Goal: Communication & Community: Participate in discussion

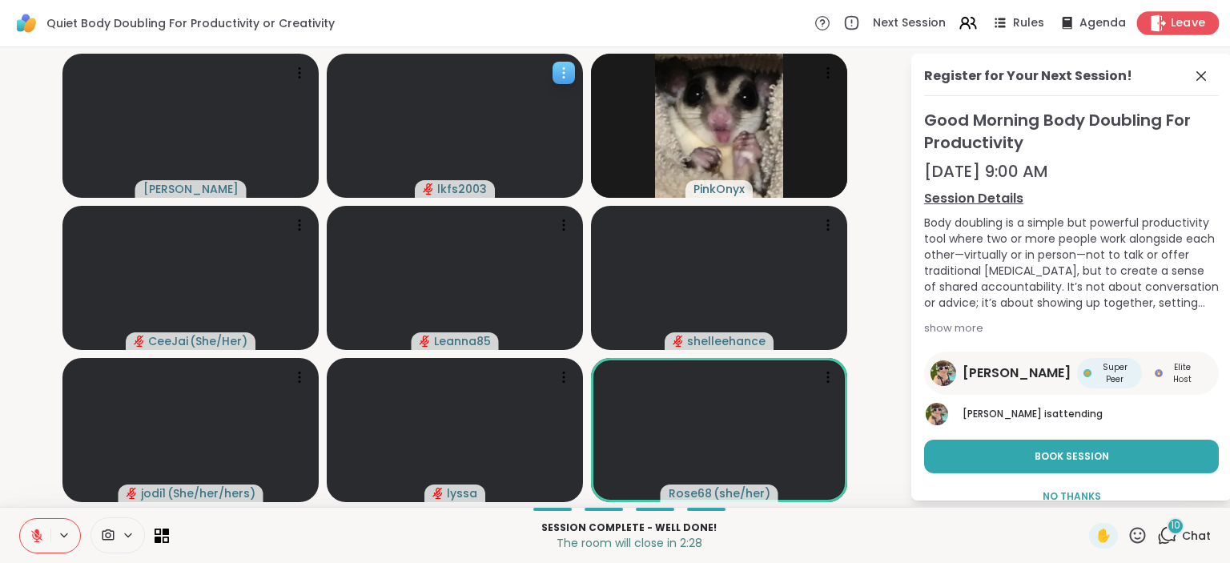
click at [1179, 25] on span "Leave" at bounding box center [1188, 23] width 35 height 17
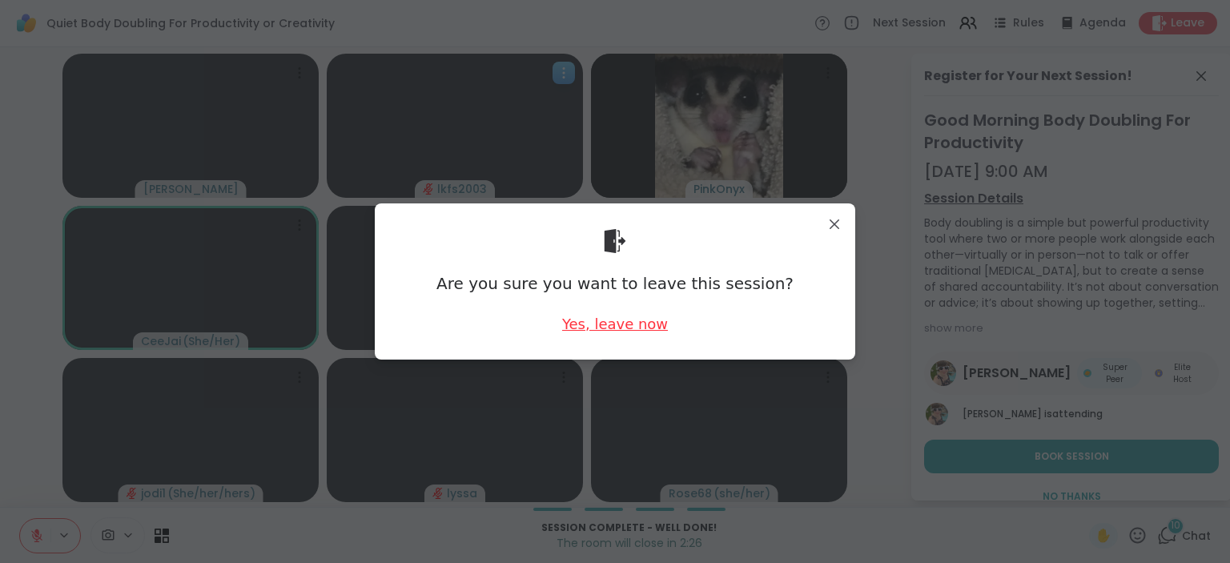
click at [619, 318] on div "Yes, leave now" at bounding box center [615, 324] width 106 height 20
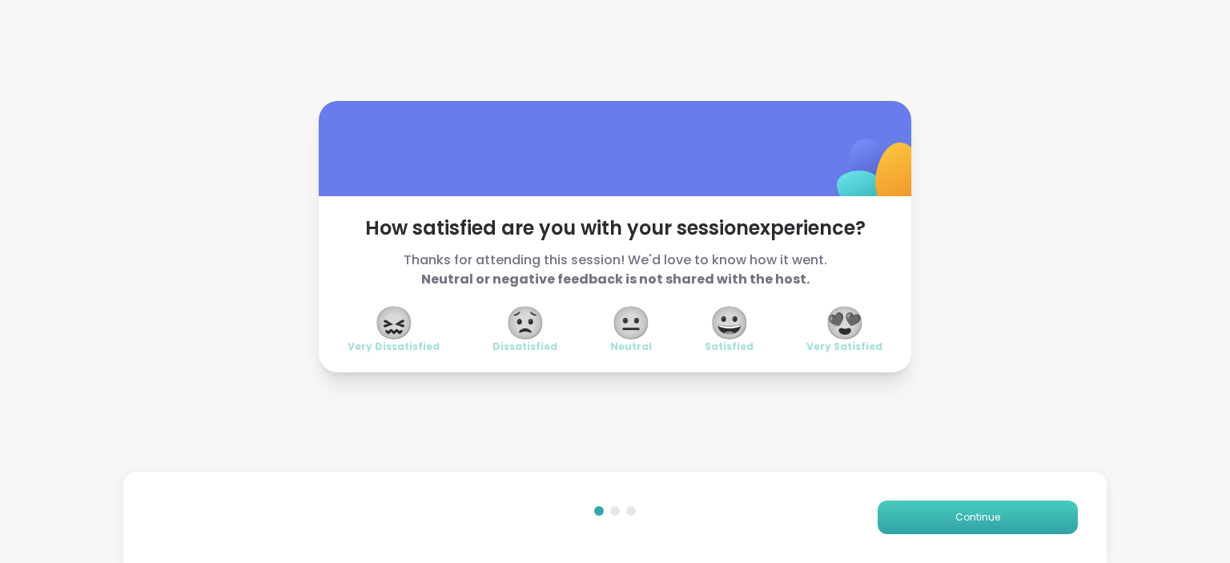
click at [1011, 516] on button "Continue" at bounding box center [978, 517] width 200 height 34
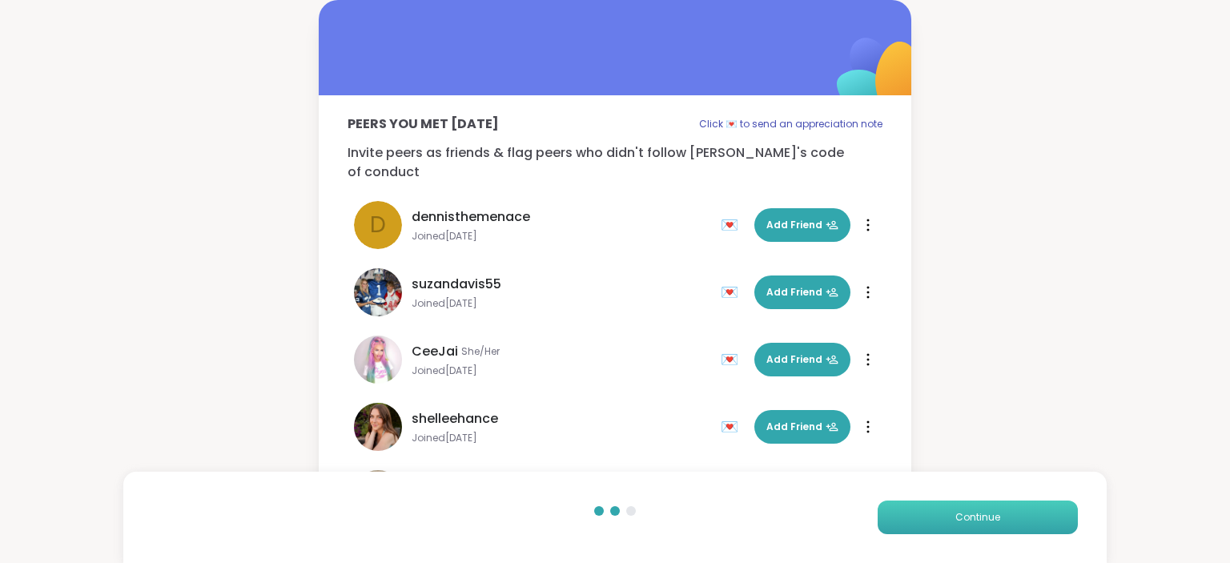
click at [1011, 516] on button "Continue" at bounding box center [978, 517] width 200 height 34
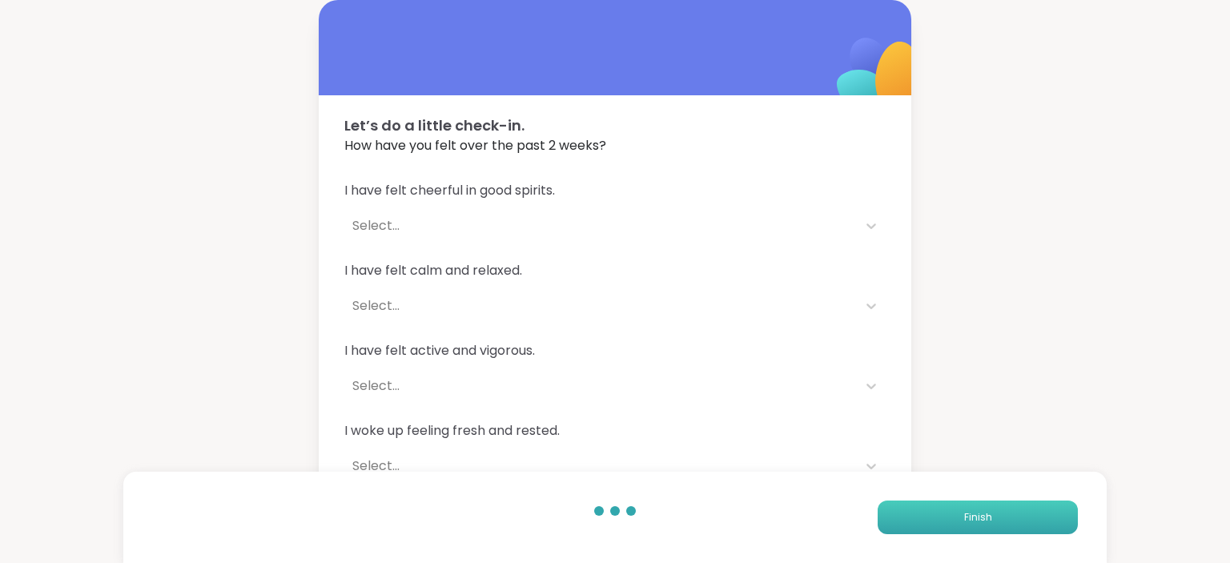
click at [1011, 516] on button "Finish" at bounding box center [978, 517] width 200 height 34
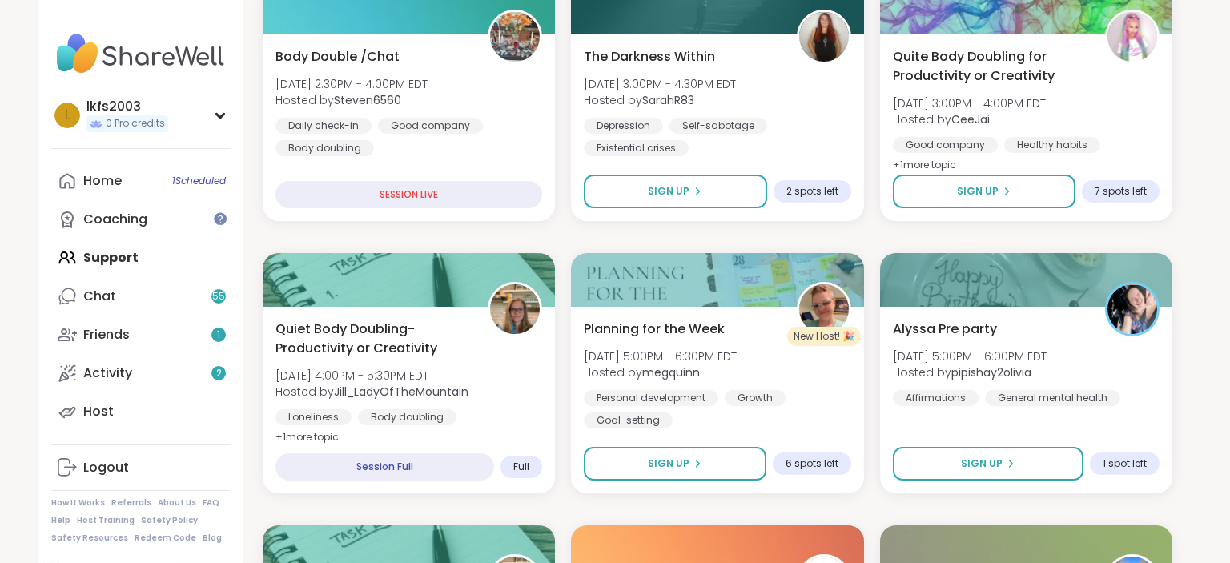
scroll to position [564, 0]
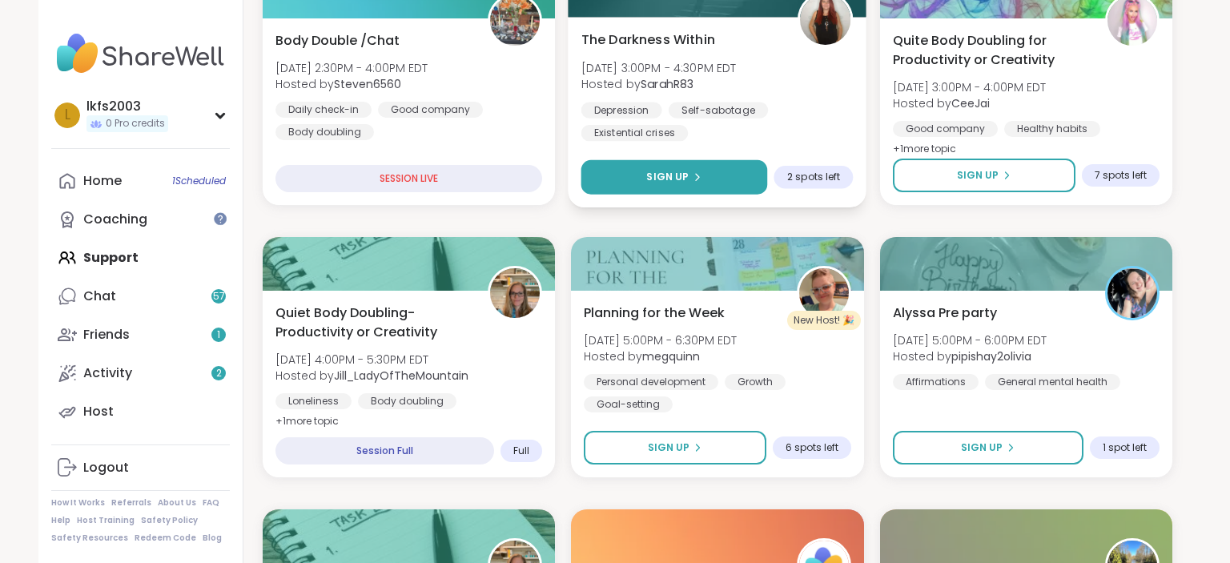
click at [711, 183] on button "Sign Up" at bounding box center [674, 177] width 187 height 34
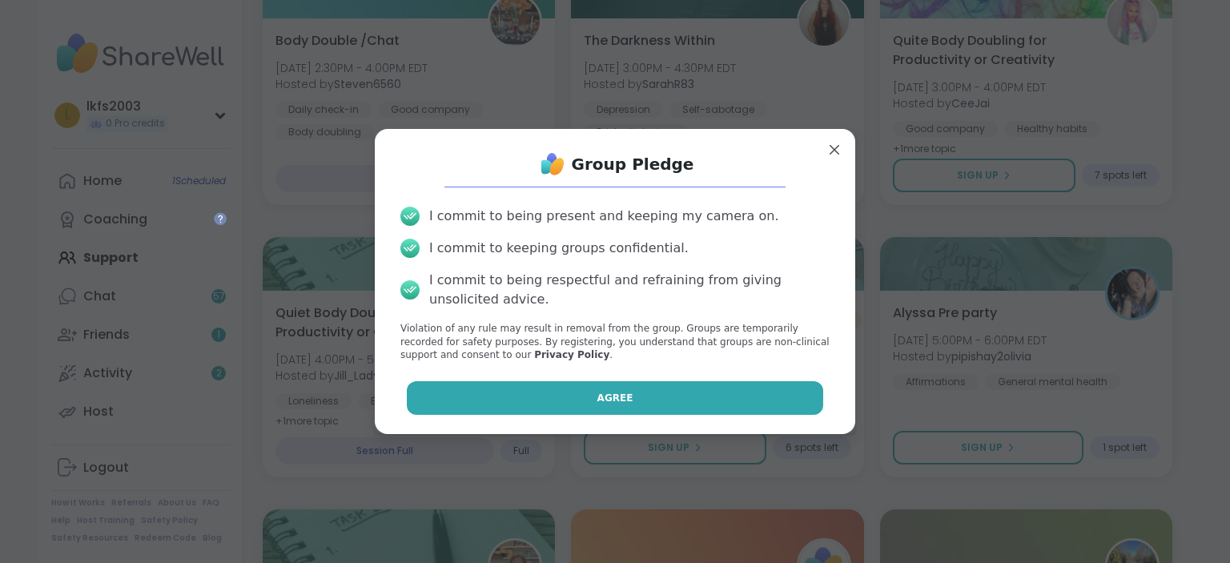
click at [724, 402] on button "Agree" at bounding box center [615, 398] width 417 height 34
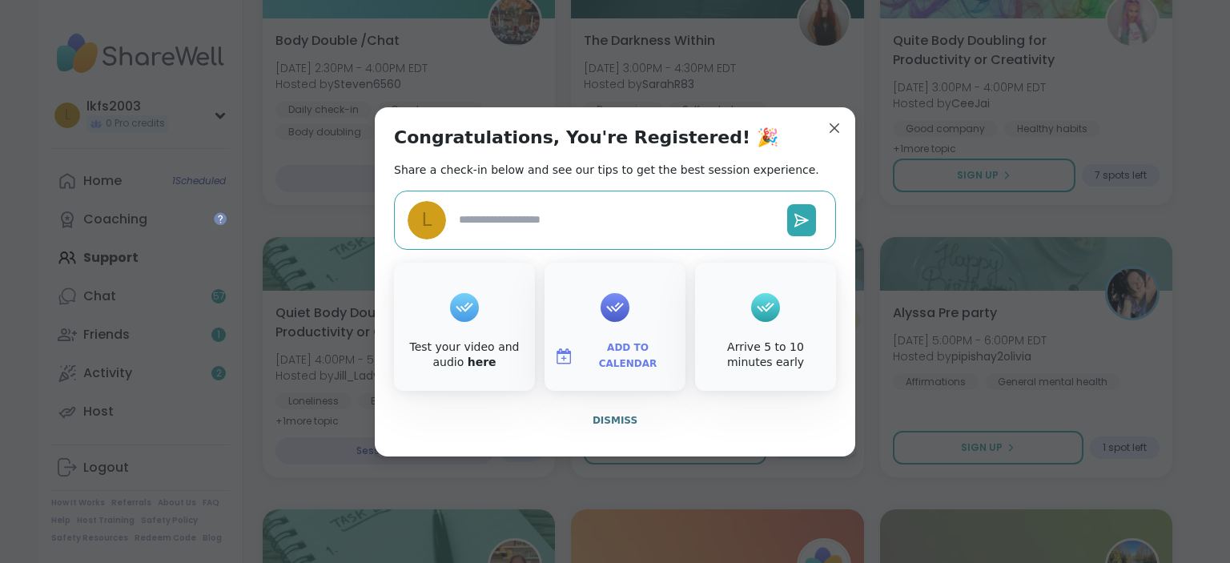
type textarea "*"
click at [621, 426] on span "Dismiss" at bounding box center [615, 420] width 45 height 11
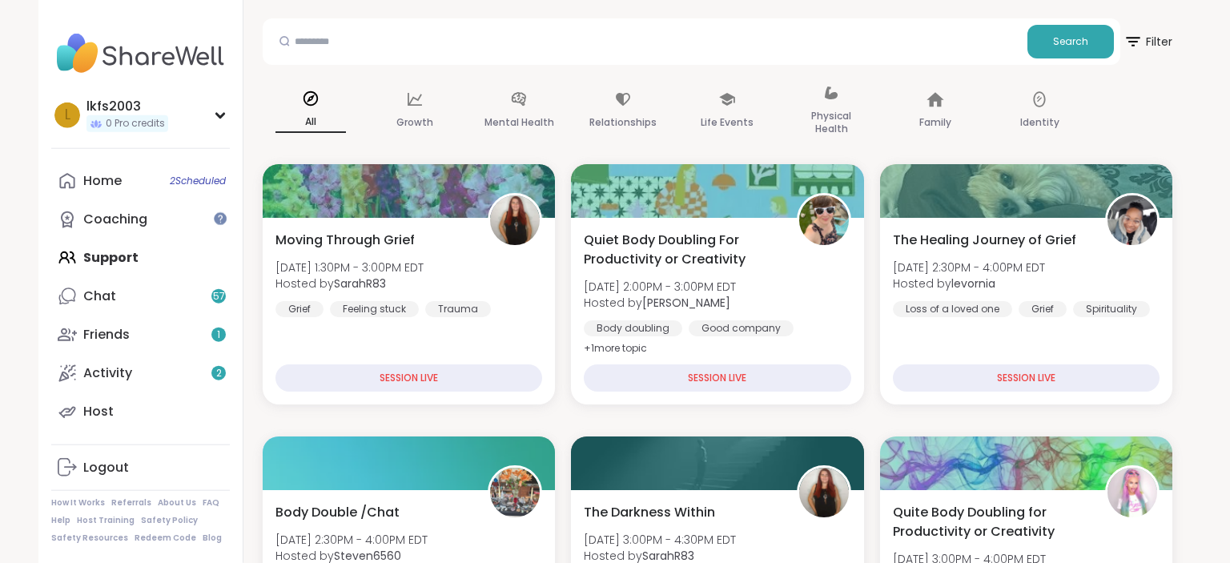
scroll to position [29, 0]
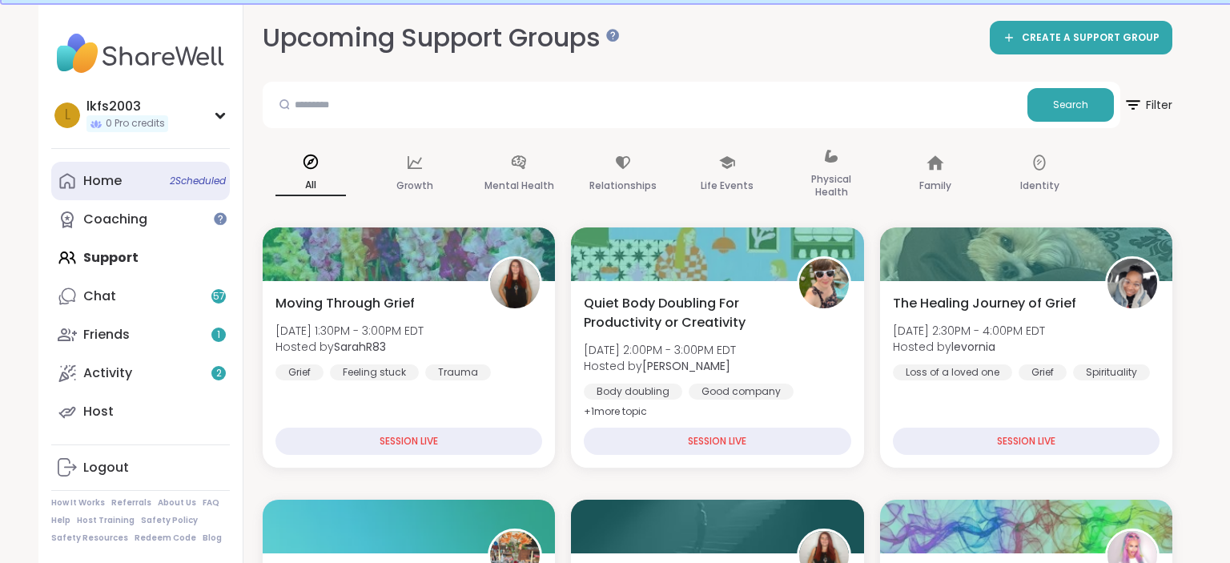
click at [115, 191] on link "Home 2 Scheduled" at bounding box center [140, 181] width 179 height 38
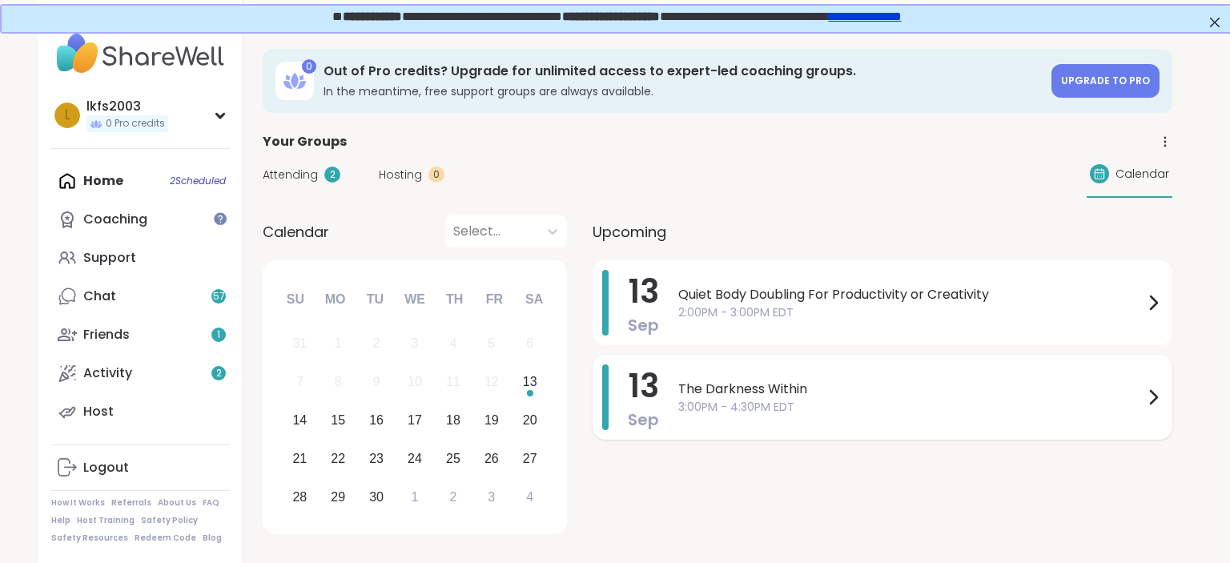
click at [889, 397] on span "The Darkness Within" at bounding box center [910, 389] width 465 height 19
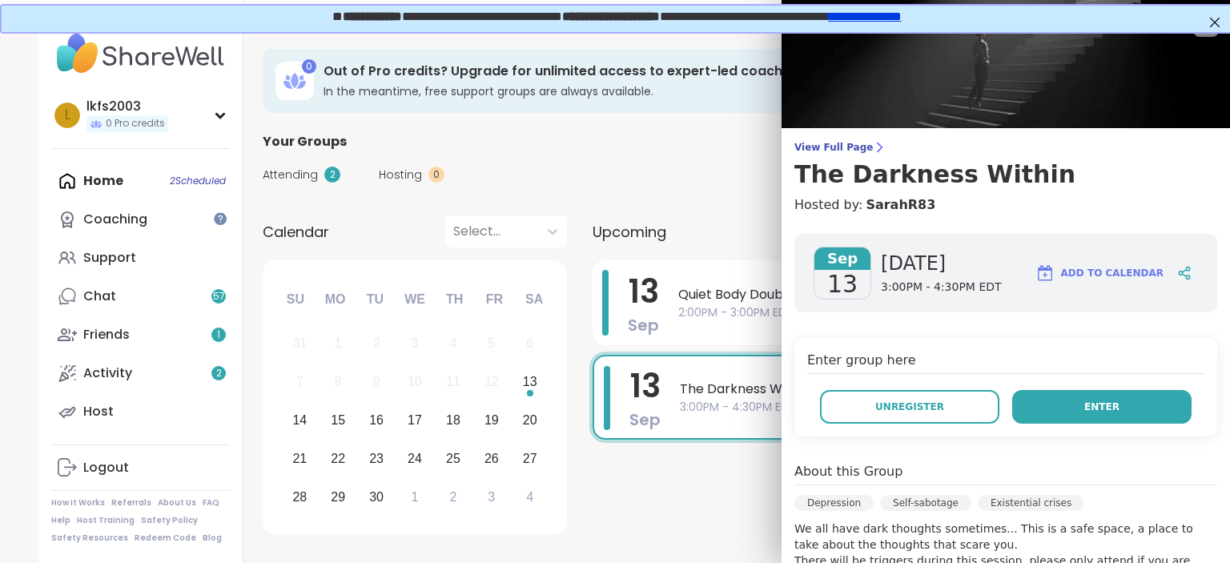
click at [1059, 421] on button "Enter" at bounding box center [1101, 407] width 179 height 34
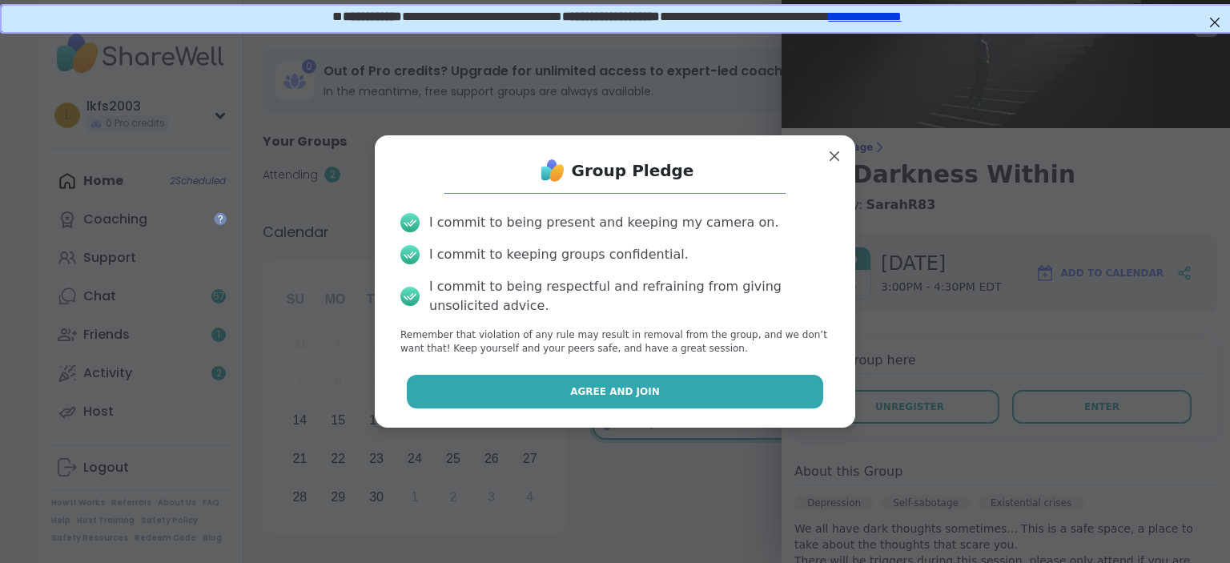
click at [686, 390] on button "Agree and Join" at bounding box center [615, 392] width 417 height 34
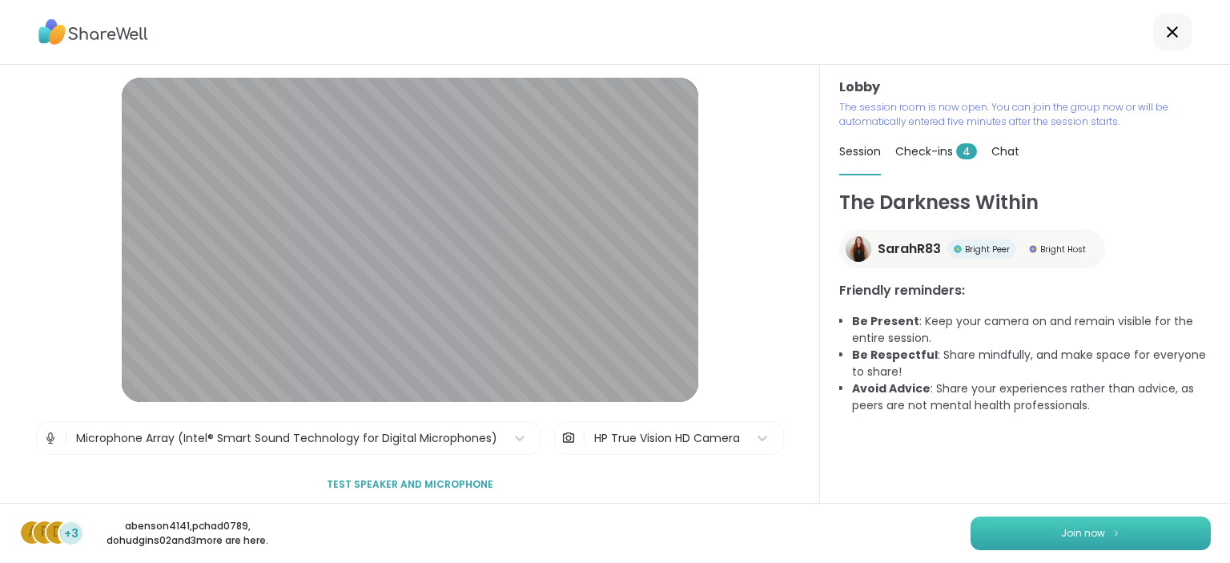
click at [1046, 524] on button "Join now" at bounding box center [1090, 533] width 240 height 34
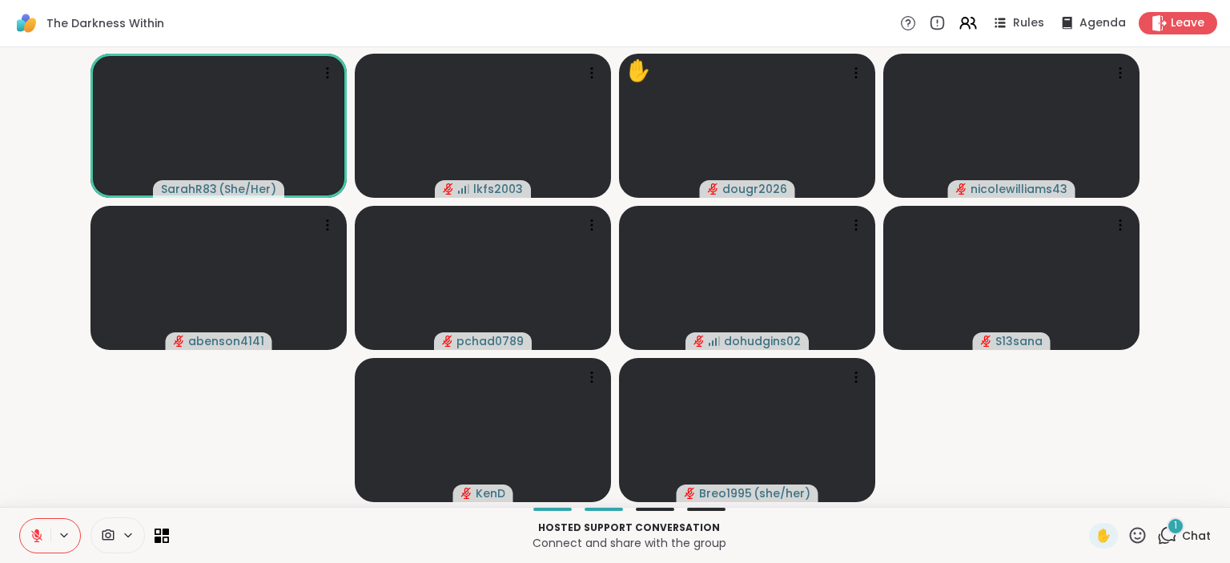
click at [34, 550] on button at bounding box center [35, 536] width 30 height 34
click at [42, 536] on icon at bounding box center [37, 535] width 14 height 14
click at [1103, 536] on span "✋" at bounding box center [1103, 535] width 16 height 19
click at [1097, 530] on span "✋" at bounding box center [1103, 535] width 16 height 19
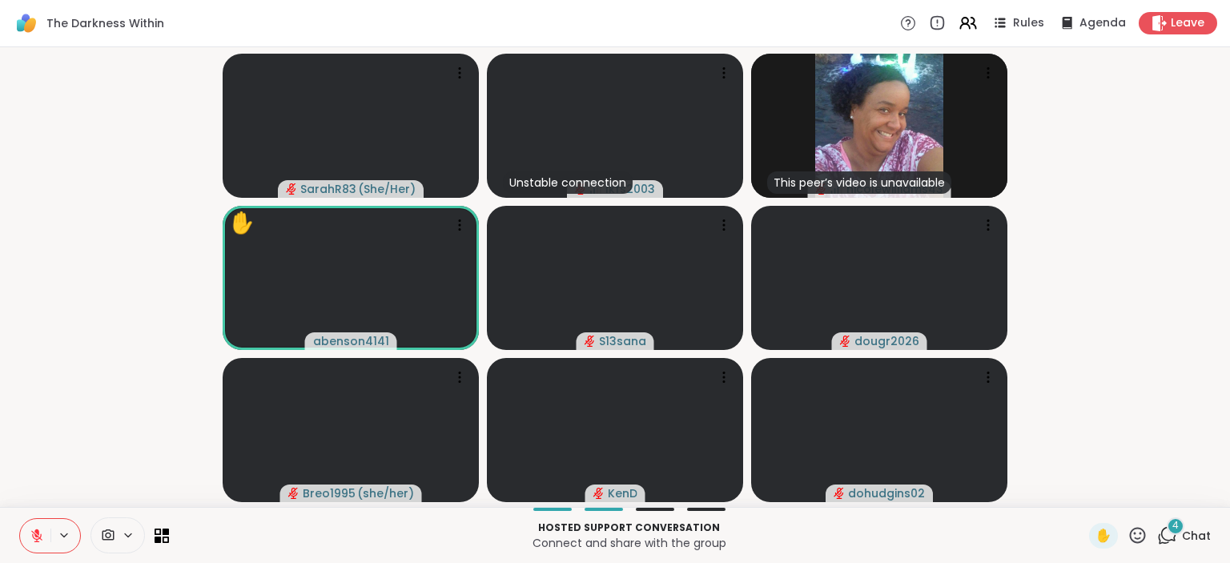
click at [1145, 516] on div "Hosted support conversation Connect and share with the group ✋ 4 Chat" at bounding box center [615, 535] width 1230 height 56
click at [1229, 322] on div "SarahR83 ( She/Her ) Unstable connection lkfs2003 This peer’s video is unavaila…" at bounding box center [615, 277] width 1230 height 460
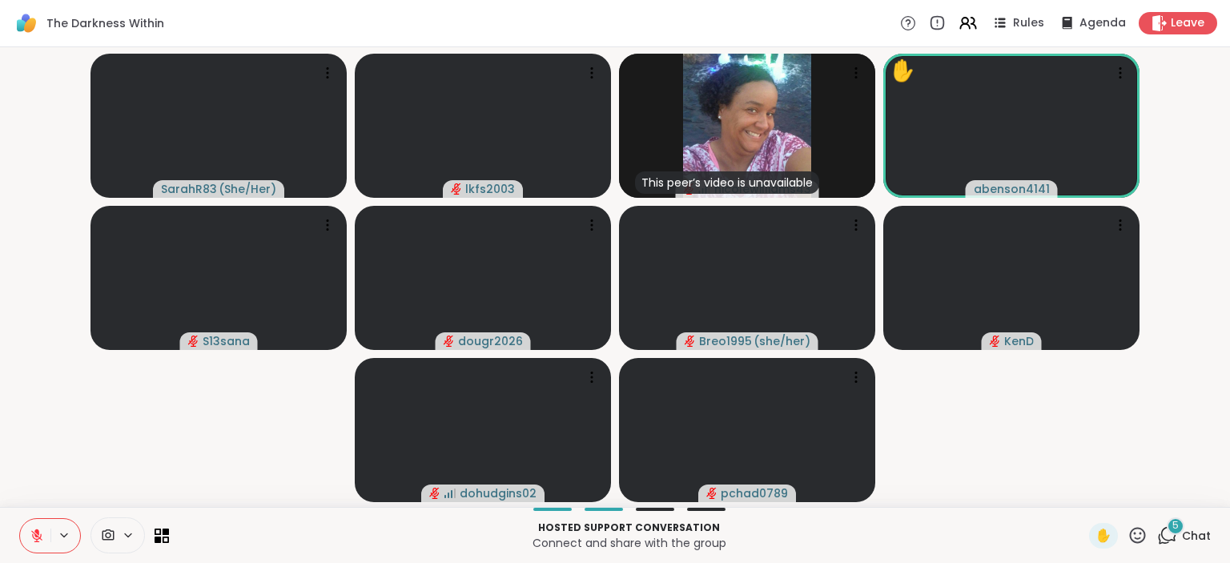
click at [1229, 322] on div "SarahR83 ( She/Her ) lkfs2003 This peer’s video is unavailable nicolewilliams43…" at bounding box center [615, 277] width 1230 height 460
